Goal: Check status

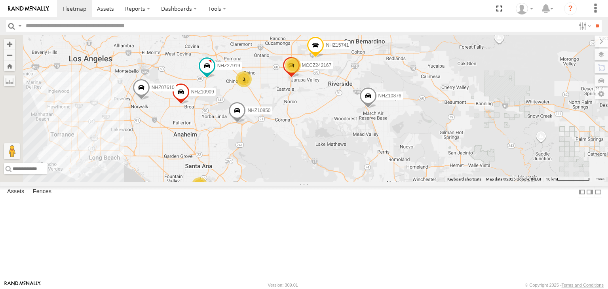
drag, startPoint x: 376, startPoint y: 212, endPoint x: 417, endPoint y: 183, distance: 50.3
click at [429, 168] on div "NHZ27369 NHZ10873 MCCZ242164 NHZ01009 MCCZ242166 NHZ10876 NHZ10909 3 NHZ07610 4…" at bounding box center [304, 108] width 608 height 147
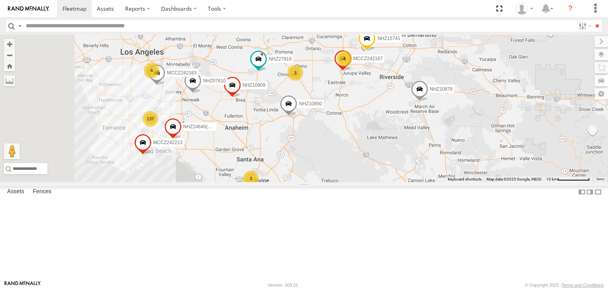
drag, startPoint x: 293, startPoint y: 210, endPoint x: 345, endPoint y: 203, distance: 52.8
click at [345, 182] on div "NHZ27369 NHZ10873 MCCZ242164 NHZ01009 MCCZ242166 NHZ10876 NHZ10909 3 NHZ07610 4…" at bounding box center [304, 108] width 608 height 147
click at [30, 24] on input "text" at bounding box center [299, 25] width 553 height 11
